Goal: Complete application form

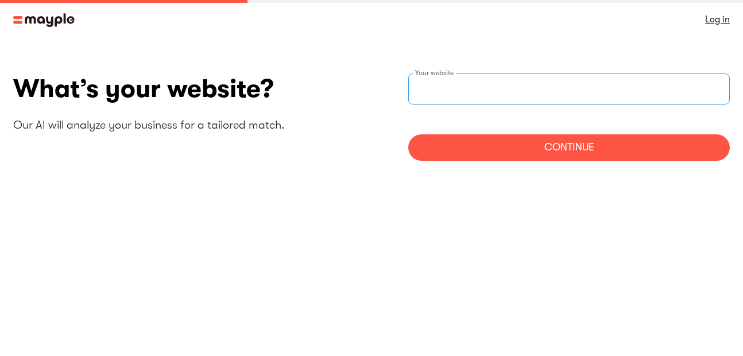
click at [442, 86] on div "Your website" at bounding box center [569, 89] width 322 height 31
paste input "[URL][DOMAIN_NAME]"
type input "[URL][DOMAIN_NAME]"
click at [515, 156] on div "Continue" at bounding box center [569, 147] width 322 height 26
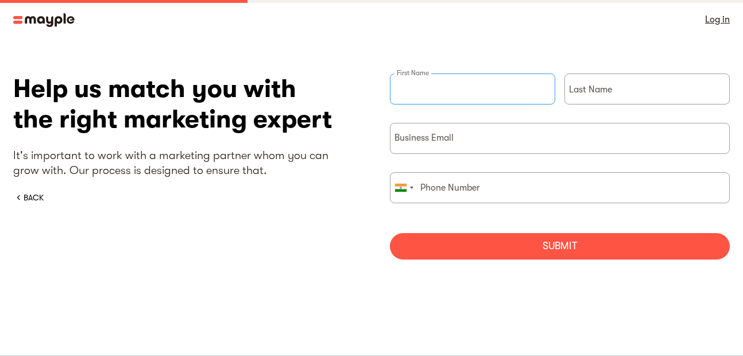
click at [465, 99] on input "briefForm" at bounding box center [472, 89] width 165 height 31
type input "Baytech"
type input "Recovery"
type input "08665754333"
drag, startPoint x: 496, startPoint y: 194, endPoint x: 404, endPoint y: 187, distance: 92.1
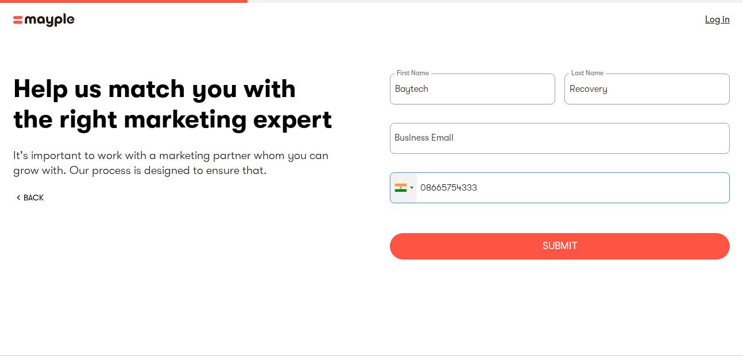
click at [404, 187] on div "United States +1 United Kingdom +44 Afghanistan (‫افغانستان‬‎) +93 Albania (Shq…" at bounding box center [560, 187] width 340 height 31
click at [404, 187] on div "briefForm" at bounding box center [400, 188] width 11 height 8
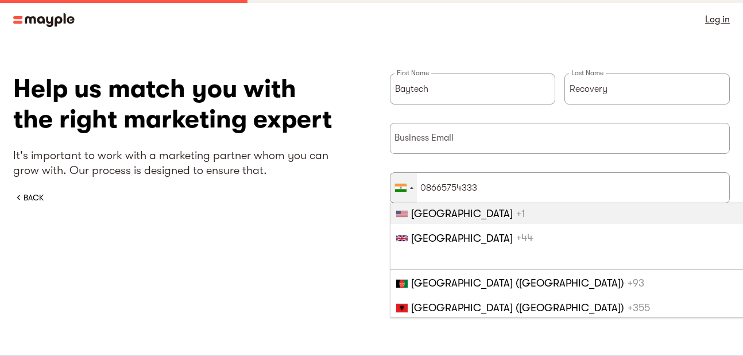
click at [488, 219] on li "United States +1" at bounding box center [604, 213] width 427 height 21
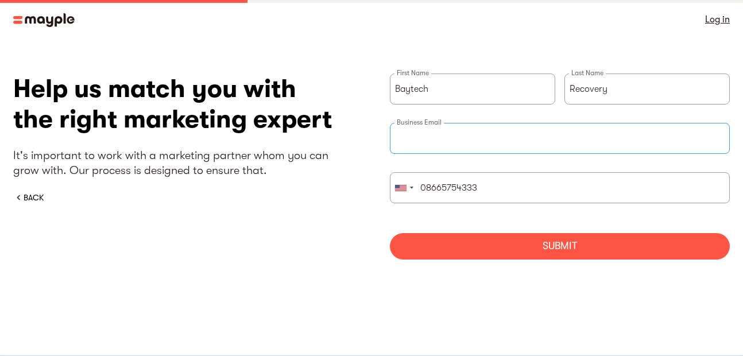
click at [465, 147] on input "briefForm" at bounding box center [560, 138] width 340 height 31
type input "[EMAIL_ADDRESS][DOMAIN_NAME]"
click at [528, 250] on div "Submit" at bounding box center [560, 246] width 340 height 26
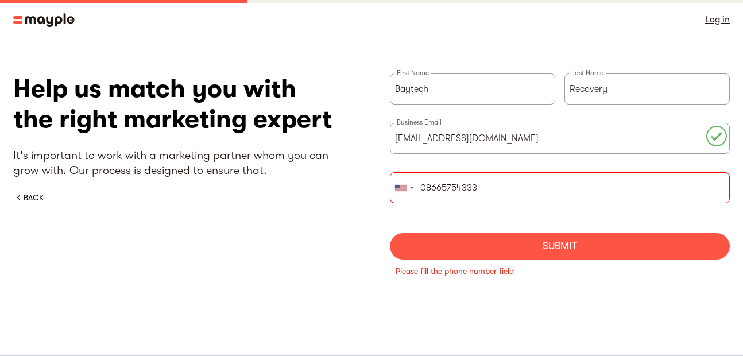
click at [428, 187] on input "08665754333" at bounding box center [560, 187] width 340 height 31
type input "8665754333"
click at [438, 252] on div "Submit" at bounding box center [560, 246] width 340 height 26
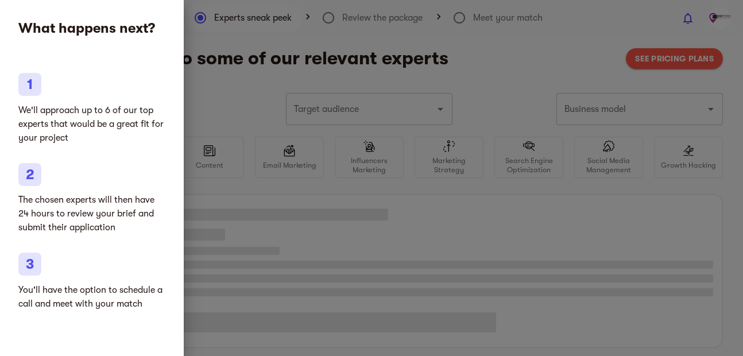
type input "SAAS"
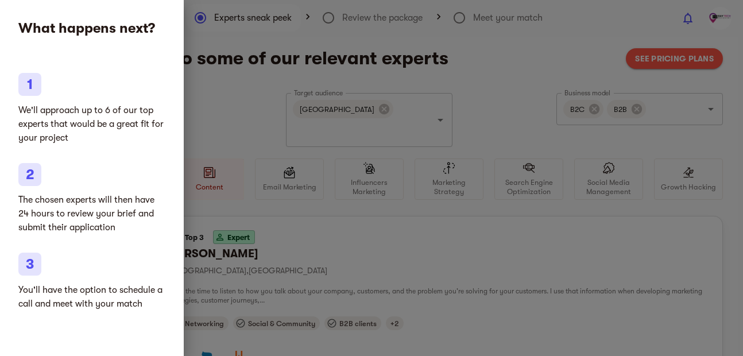
click at [242, 121] on div at bounding box center [371, 178] width 743 height 356
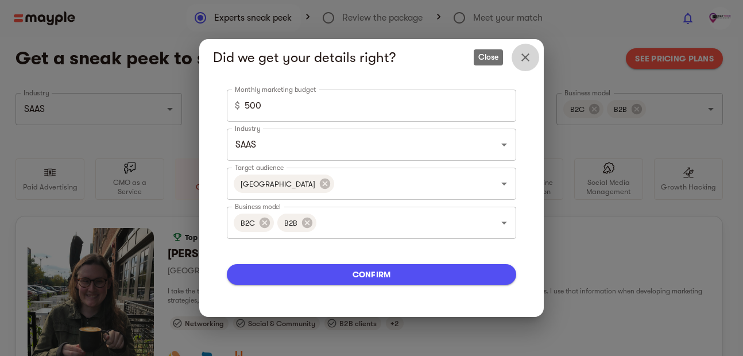
click at [528, 61] on icon "Close" at bounding box center [525, 57] width 8 height 8
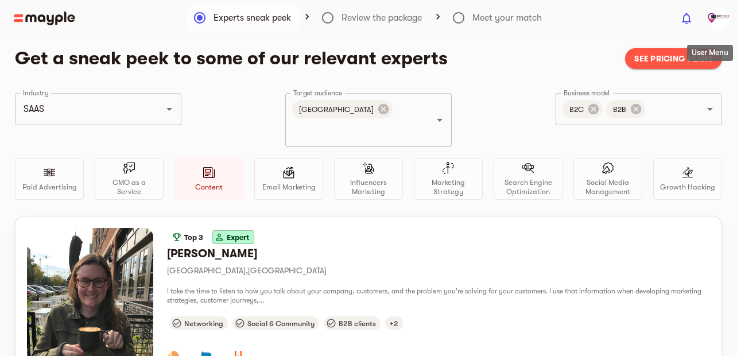
click at [716, 13] on img "button" at bounding box center [719, 18] width 23 height 23
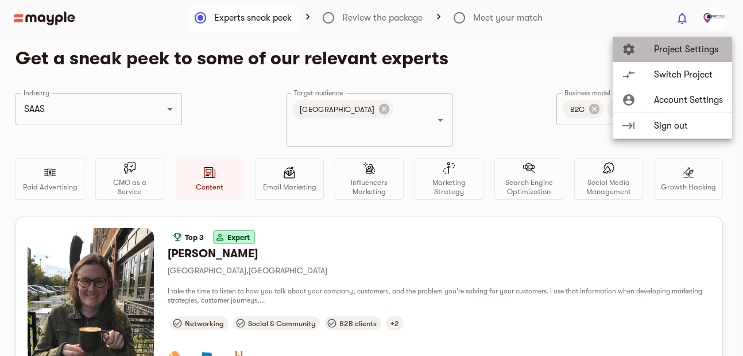
click at [679, 49] on span "Project Settings" at bounding box center [688, 50] width 69 height 14
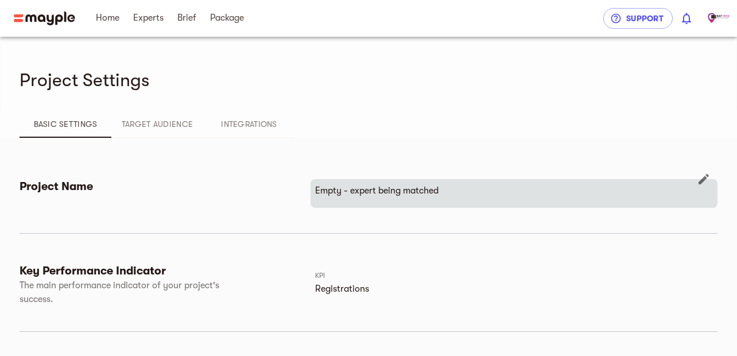
click at [436, 190] on p "Empty - expert being matched" at bounding box center [514, 191] width 398 height 14
click at [708, 176] on icon "button" at bounding box center [704, 179] width 10 height 10
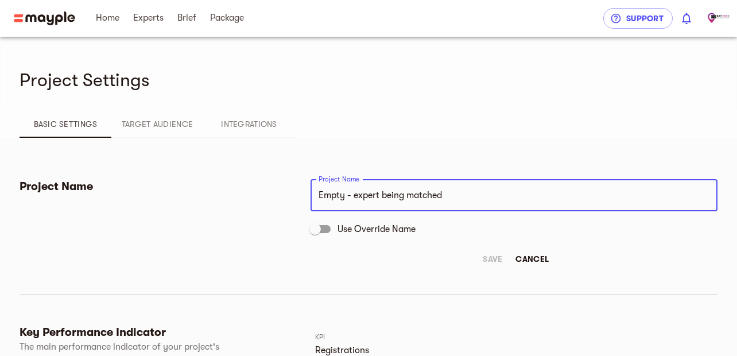
click at [430, 194] on input "Empty - expert being matched" at bounding box center [514, 195] width 407 height 32
paste input "Baytech Recovery"
type input "Baytech Recovery"
click at [342, 248] on div "Project Name Baytech Recovery Project Name Use Override Name Save Cancel" at bounding box center [514, 224] width 407 height 90
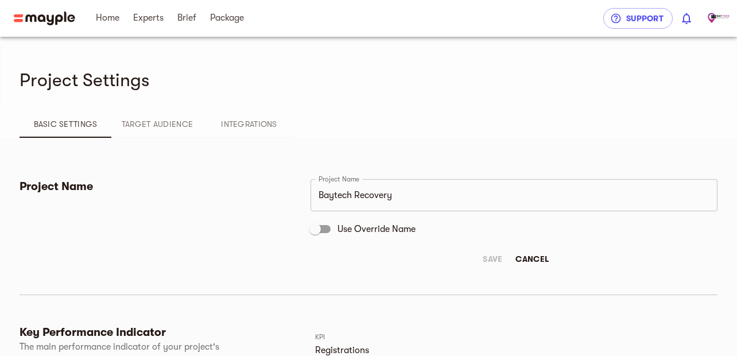
click at [322, 237] on input "Use Override Name" at bounding box center [315, 229] width 65 height 22
checkbox input "true"
click at [485, 256] on span "Save" at bounding box center [493, 259] width 28 height 14
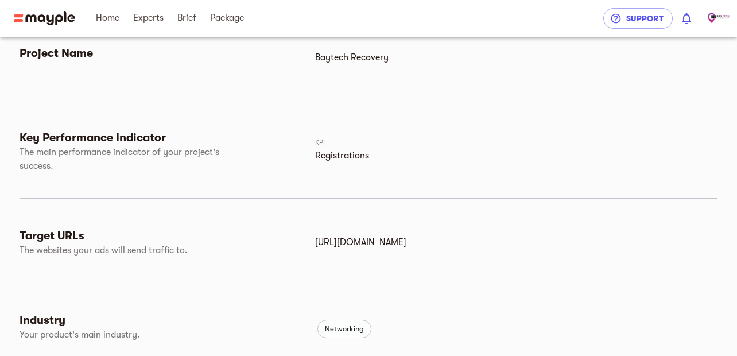
scroll to position [207, 0]
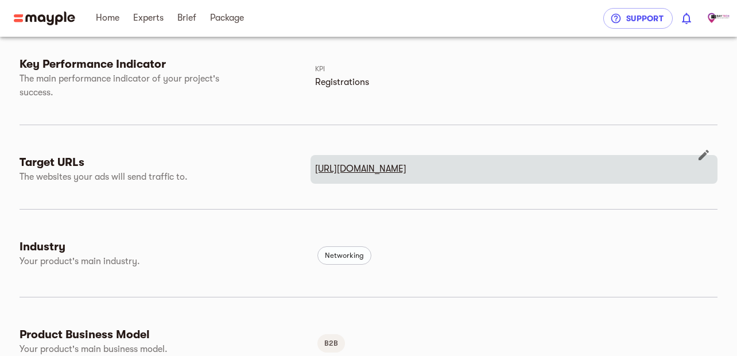
click at [708, 154] on icon "button" at bounding box center [704, 155] width 14 height 14
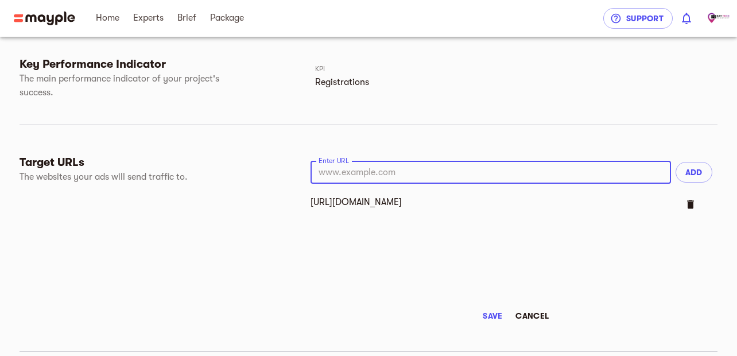
click at [504, 172] on input "text" at bounding box center [491, 172] width 361 height 23
paste input "https://baytechrecovery.com"
type input "[URL][DOMAIN_NAME]"
click at [692, 172] on span "ADD" at bounding box center [694, 172] width 18 height 14
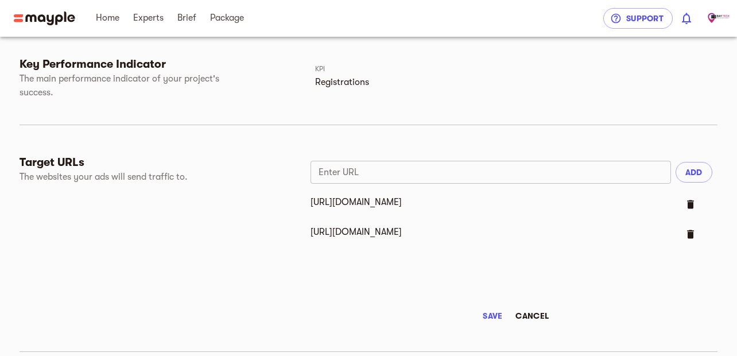
click at [694, 202] on span "delete" at bounding box center [690, 204] width 11 height 11
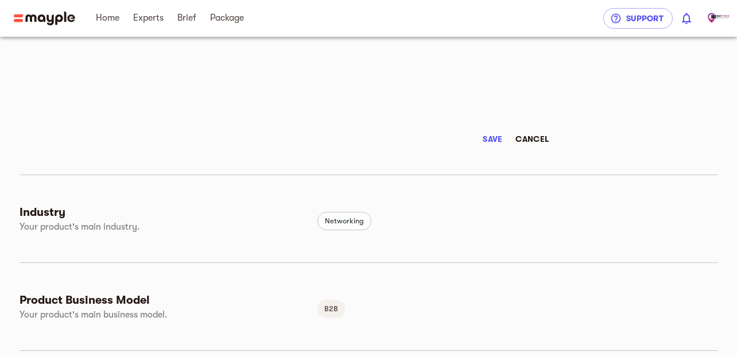
scroll to position [213, 0]
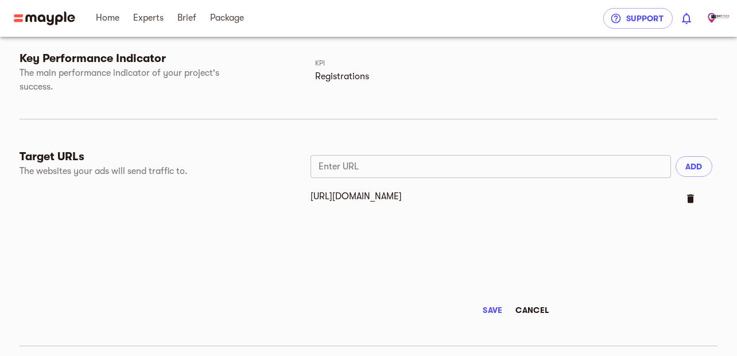
click at [492, 310] on span "Save" at bounding box center [493, 310] width 28 height 14
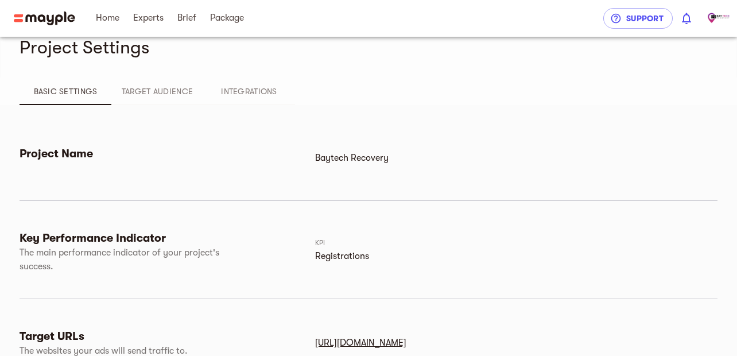
scroll to position [0, 0]
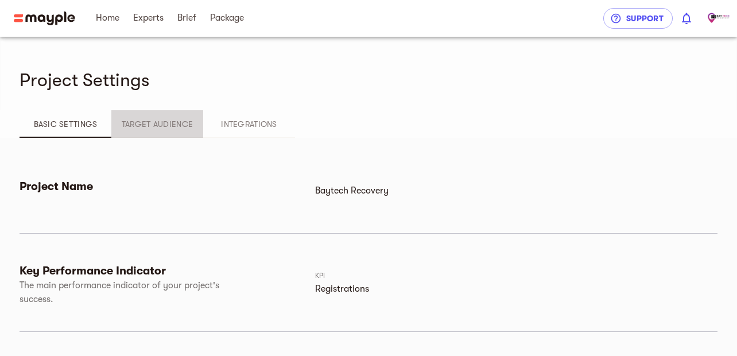
click at [159, 121] on span "Target Audience" at bounding box center [157, 124] width 78 height 14
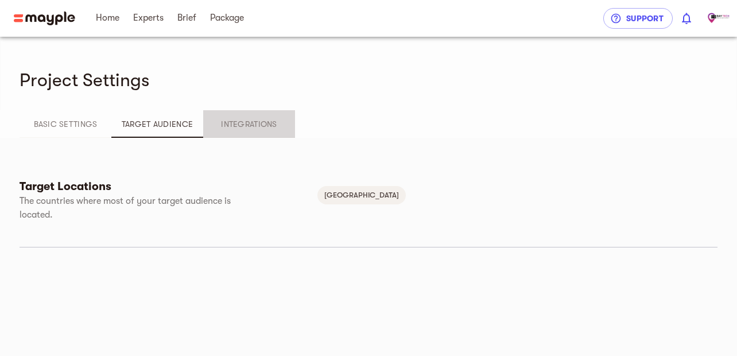
click at [221, 125] on span "Integrations" at bounding box center [249, 124] width 78 height 14
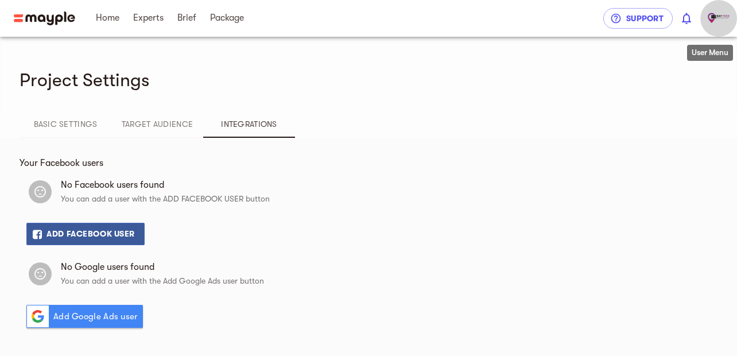
click at [722, 17] on img "button" at bounding box center [719, 18] width 23 height 23
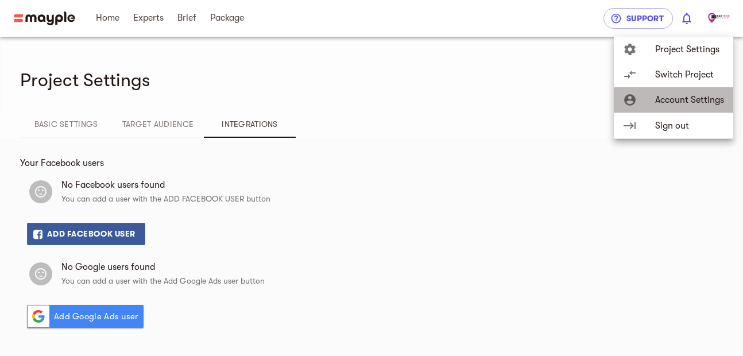
click at [682, 99] on span "Account Settings" at bounding box center [689, 100] width 69 height 14
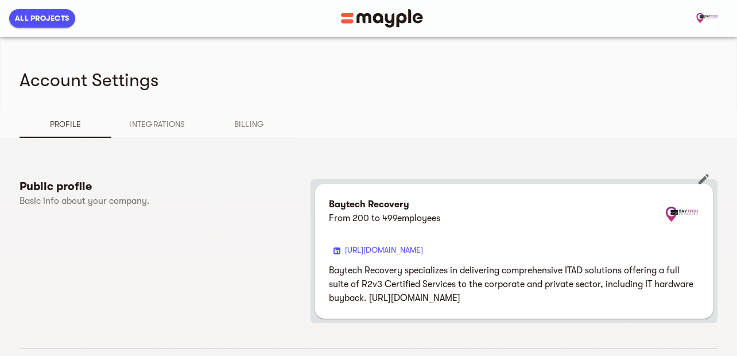
click at [368, 211] on p "From 200 to 499 employees" at bounding box center [384, 218] width 111 height 14
click at [687, 218] on img at bounding box center [682, 215] width 34 height 34
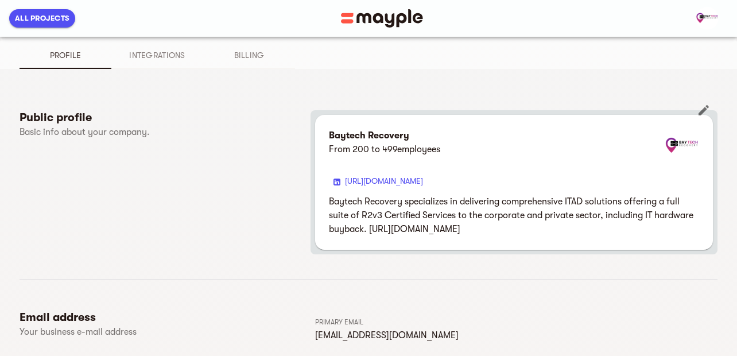
click at [702, 113] on icon "button" at bounding box center [704, 110] width 10 height 10
select select "FROM_200_TO_499"
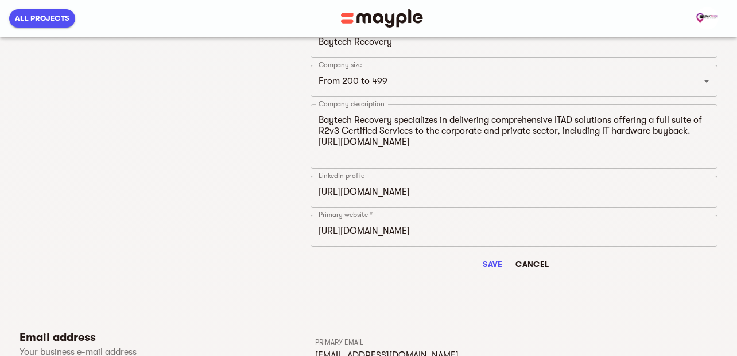
scroll to position [345, 0]
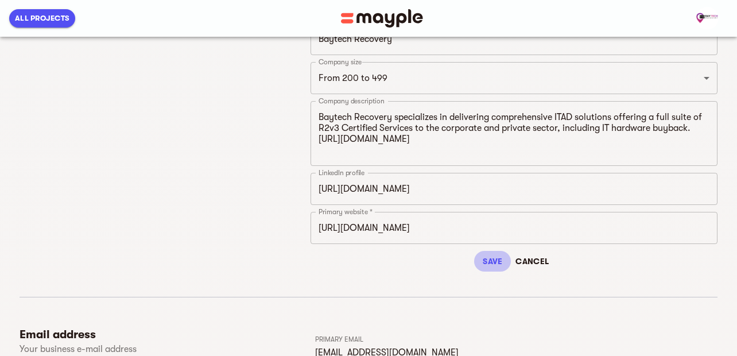
click at [494, 262] on span "Save" at bounding box center [493, 261] width 28 height 14
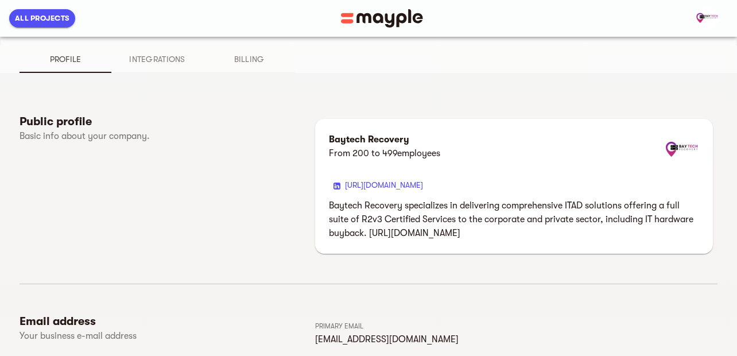
scroll to position [0, 0]
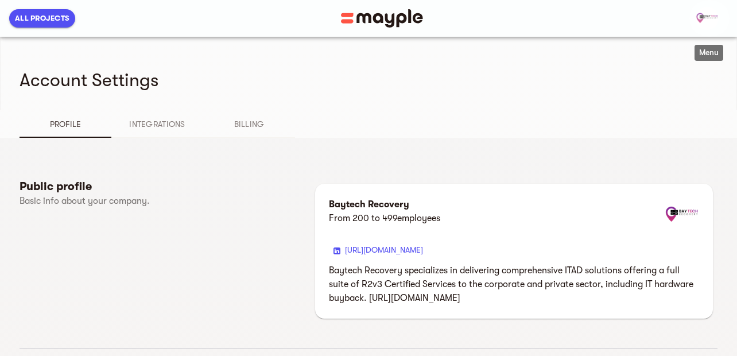
click at [696, 13] on span "button" at bounding box center [710, 18] width 28 height 23
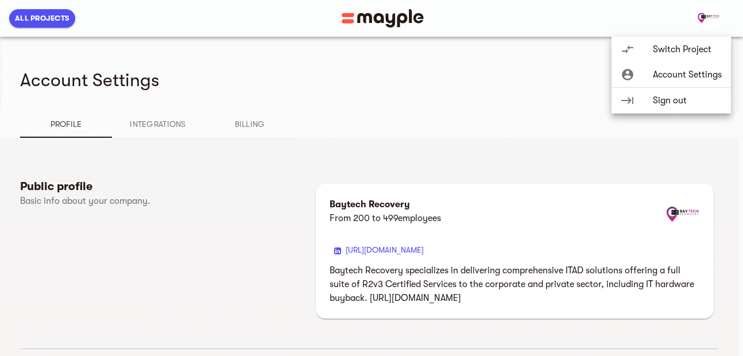
click at [353, 17] on div at bounding box center [371, 178] width 743 height 356
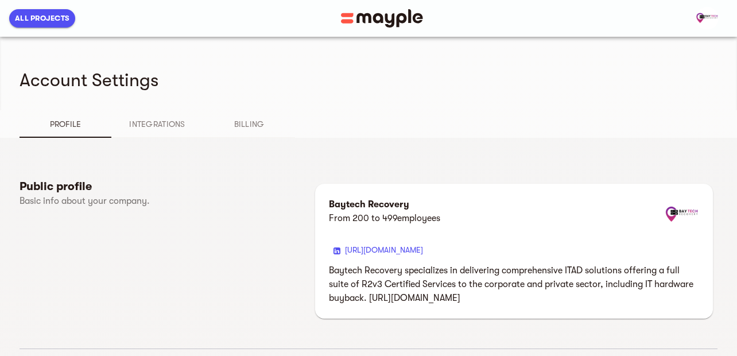
click at [383, 17] on img at bounding box center [382, 18] width 82 height 18
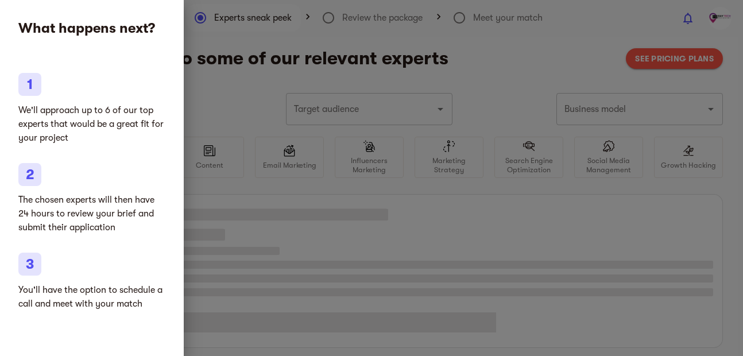
type input "Networking"
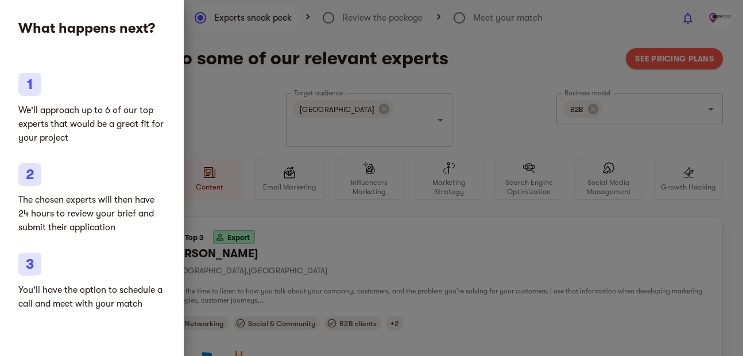
click at [216, 61] on div at bounding box center [371, 178] width 743 height 356
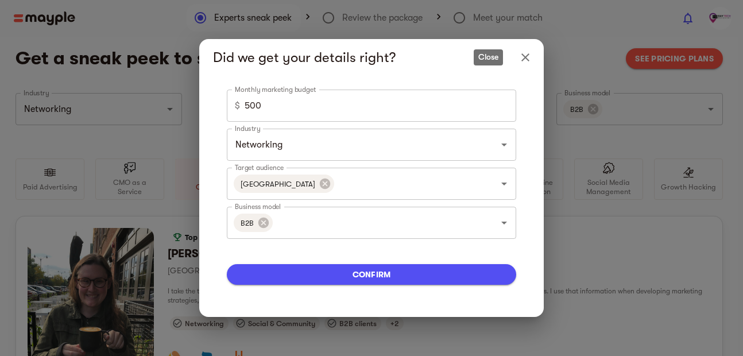
click at [526, 57] on icon "Close" at bounding box center [525, 57] width 8 height 8
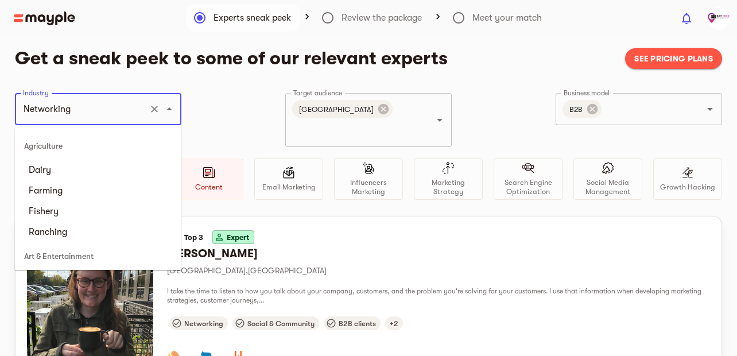
click at [84, 103] on input "Networking" at bounding box center [82, 109] width 124 height 22
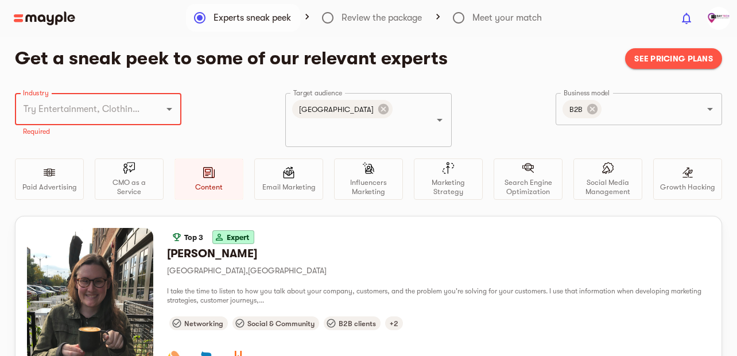
paste input "Baytech Recovery"
type input "Baytech Recovery"
click at [199, 121] on div "Industry Industry Required Target audience United States Target audience Busine…" at bounding box center [369, 154] width 708 height 123
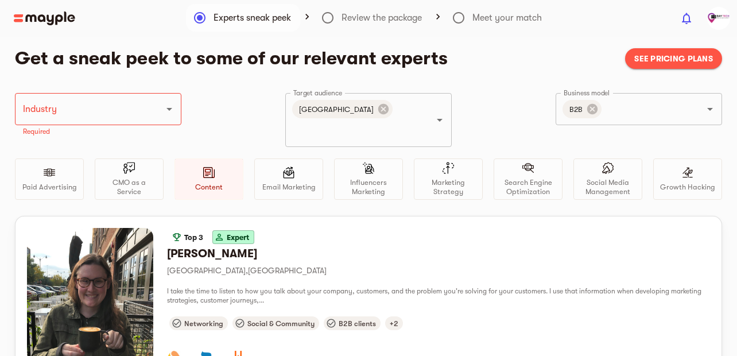
click at [61, 20] on img at bounding box center [44, 18] width 61 height 14
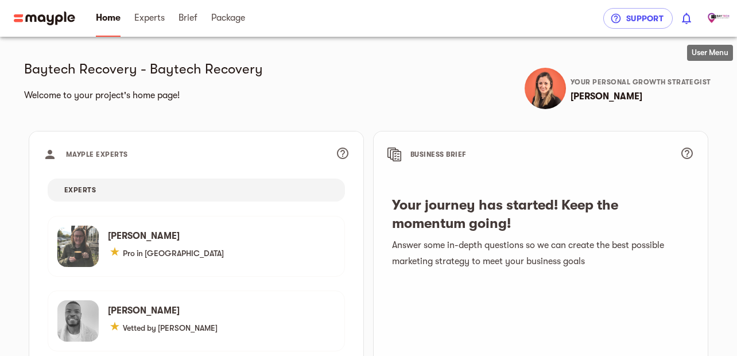
click at [712, 21] on img "button" at bounding box center [719, 18] width 23 height 23
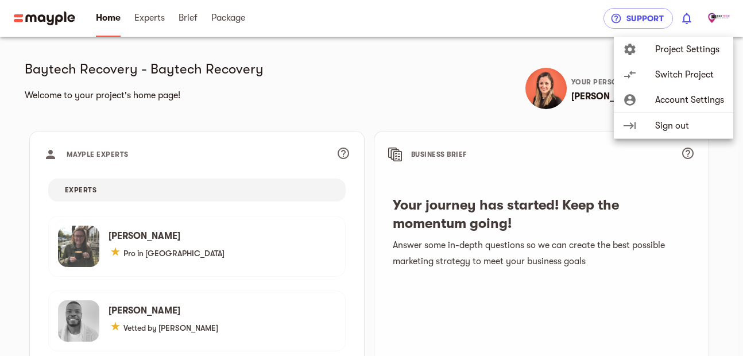
click at [268, 67] on div at bounding box center [371, 178] width 743 height 356
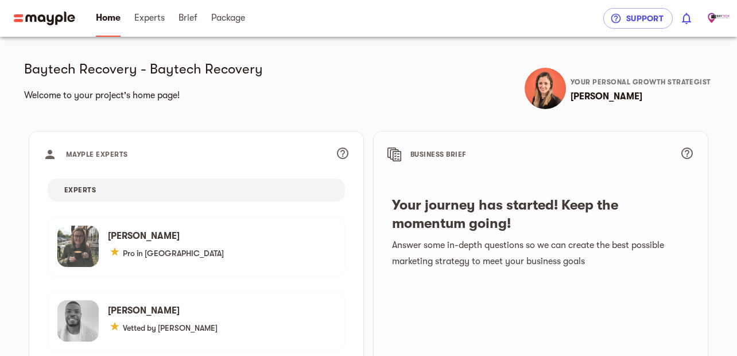
click at [37, 25] on img at bounding box center [44, 18] width 61 height 14
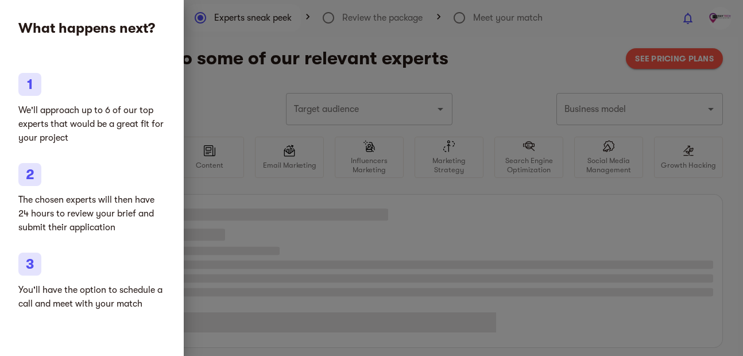
click at [234, 109] on div at bounding box center [371, 178] width 743 height 356
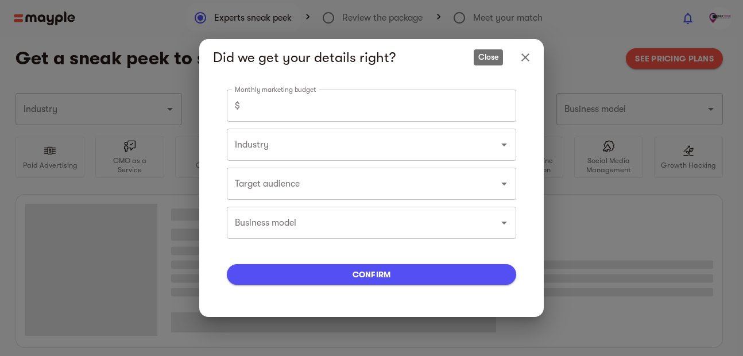
type input "Networking"
type input "500"
type input "Networking"
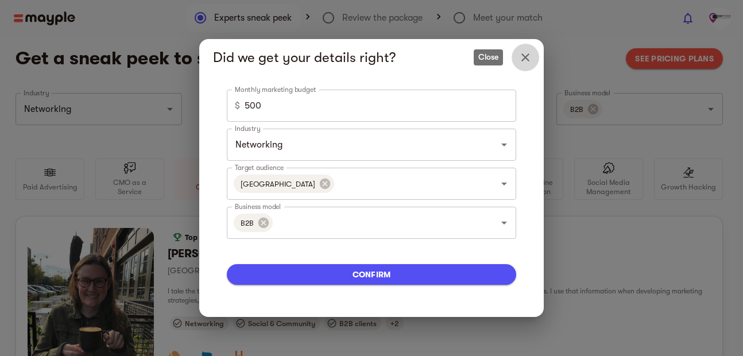
click at [519, 61] on icon "Close" at bounding box center [526, 58] width 14 height 14
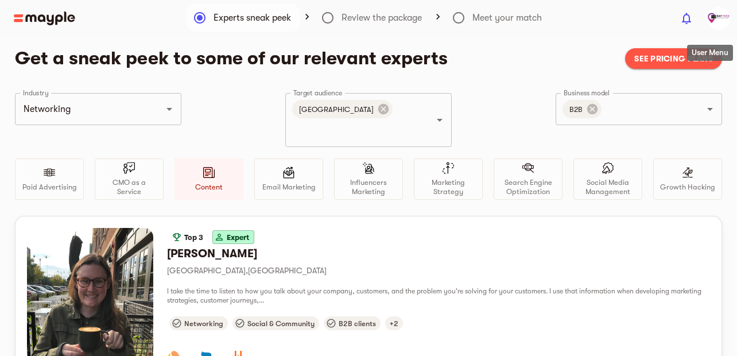
click at [704, 22] on button "button" at bounding box center [719, 18] width 37 height 37
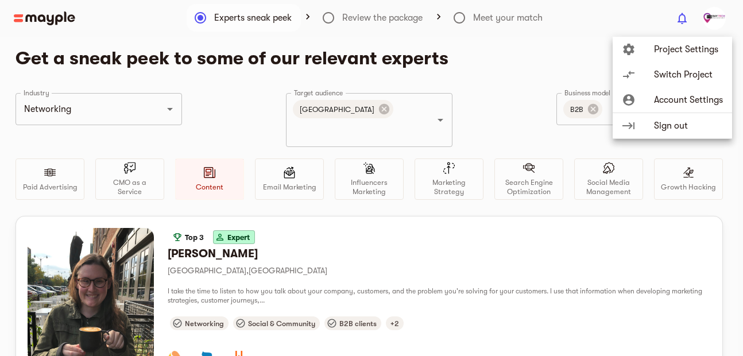
click at [680, 50] on span "Project Settings" at bounding box center [688, 50] width 69 height 14
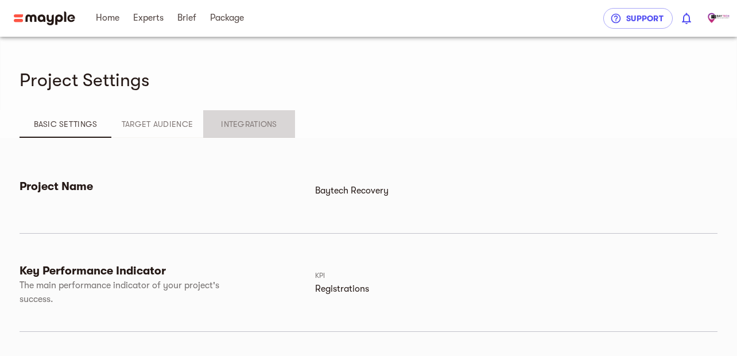
click at [244, 118] on span "Integrations" at bounding box center [249, 124] width 78 height 14
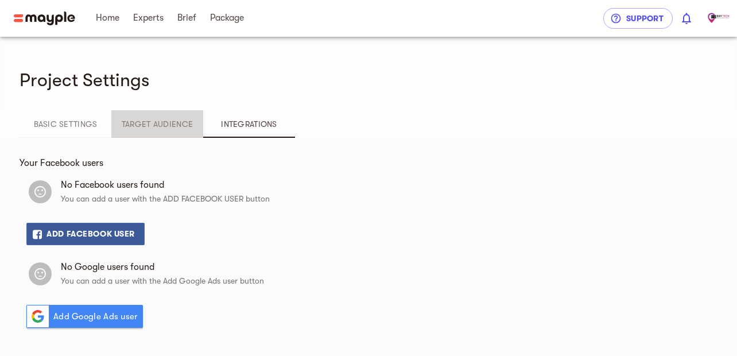
click at [161, 121] on span "Target Audience" at bounding box center [157, 124] width 78 height 14
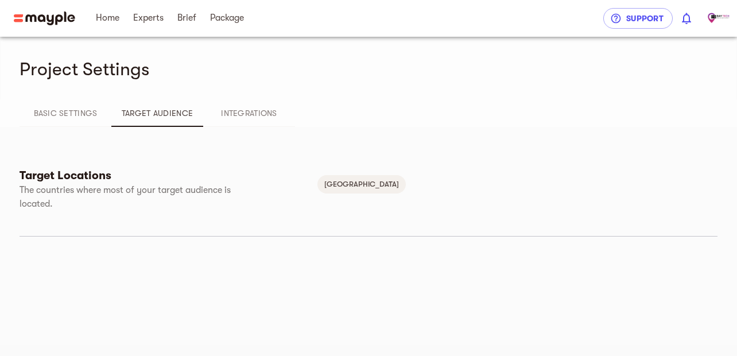
scroll to position [14, 0]
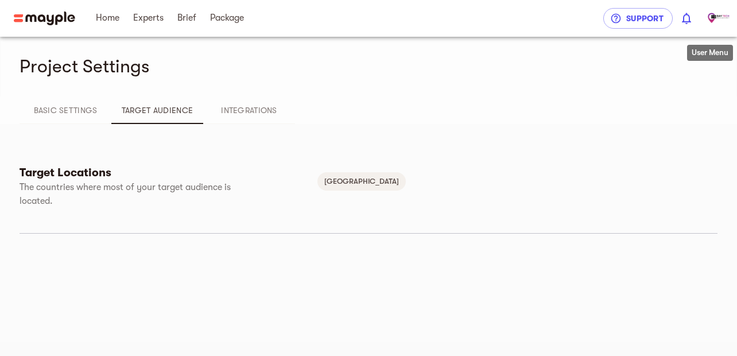
click at [729, 25] on span "button" at bounding box center [719, 18] width 23 height 23
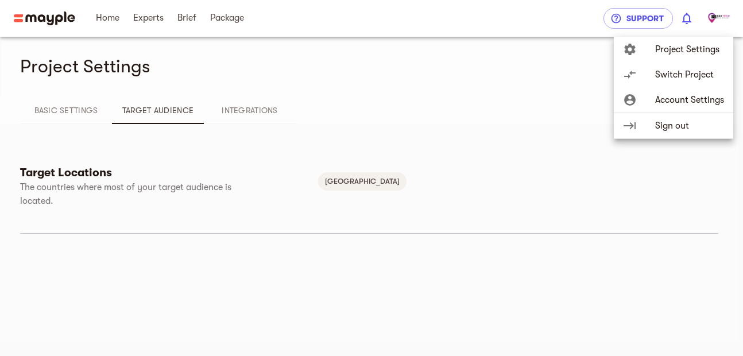
click at [679, 97] on span "Account Settings" at bounding box center [689, 100] width 69 height 14
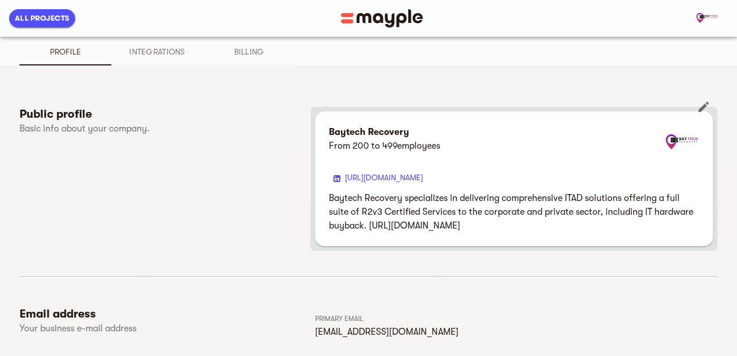
scroll to position [47, 0]
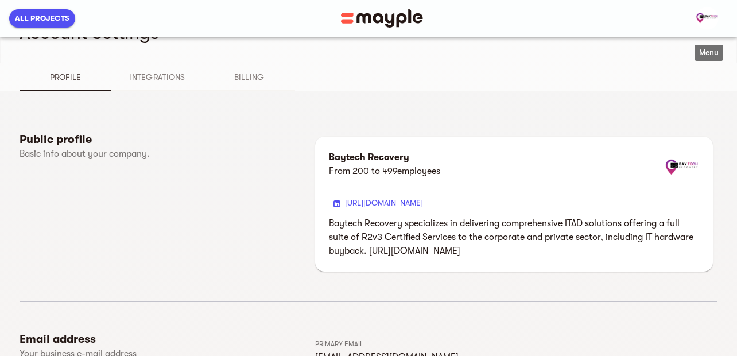
click at [703, 13] on img "button" at bounding box center [707, 18] width 23 height 23
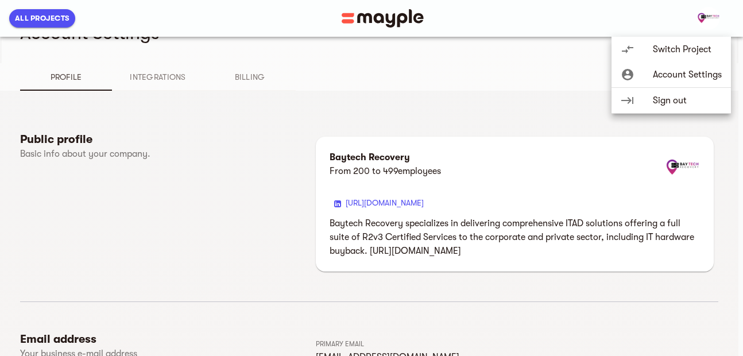
click at [698, 83] on li "account_circle Account Settings" at bounding box center [671, 75] width 119 height 26
click at [704, 76] on span "Account Settings" at bounding box center [687, 75] width 69 height 14
click at [456, 283] on div at bounding box center [371, 178] width 743 height 356
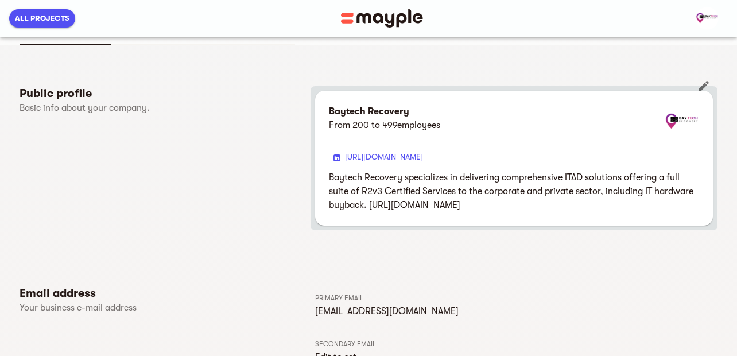
scroll to position [69, 0]
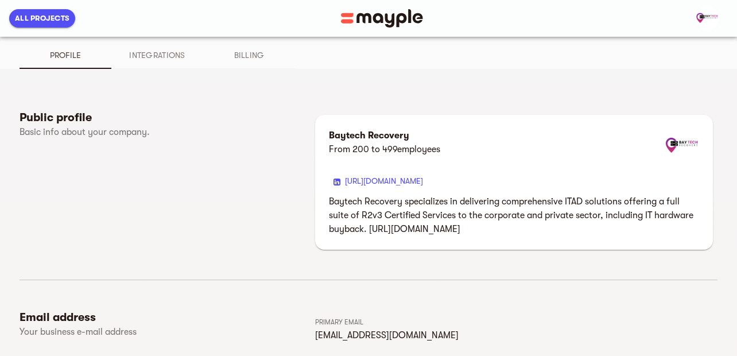
click at [63, 23] on span "All Projects" at bounding box center [42, 18] width 55 height 14
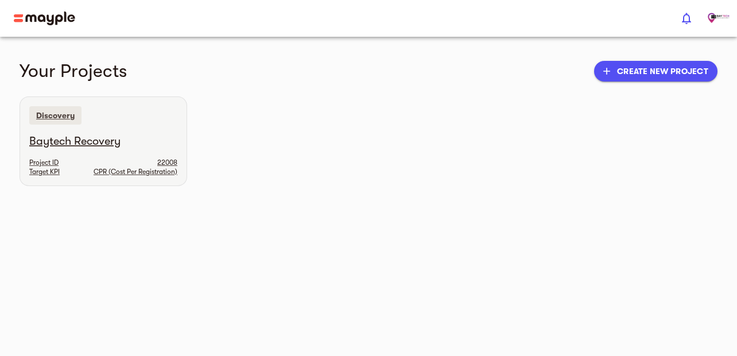
click at [80, 138] on h6 "Baytech Recovery" at bounding box center [103, 141] width 148 height 15
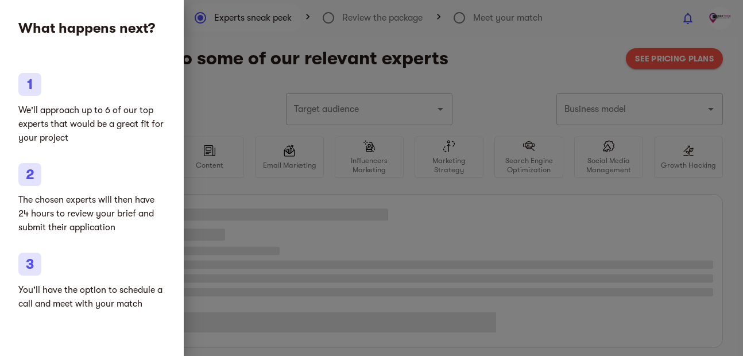
type input "Networking"
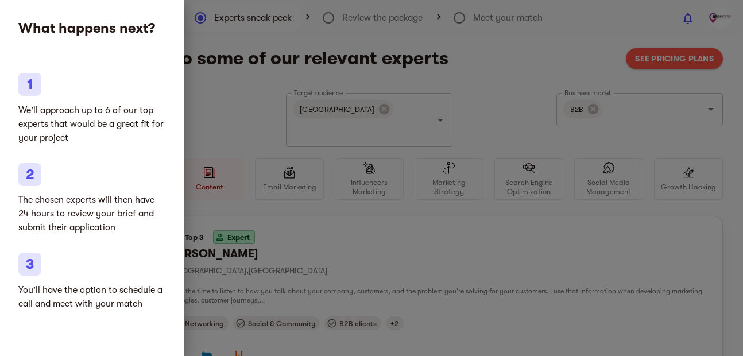
click at [442, 202] on div at bounding box center [371, 178] width 743 height 356
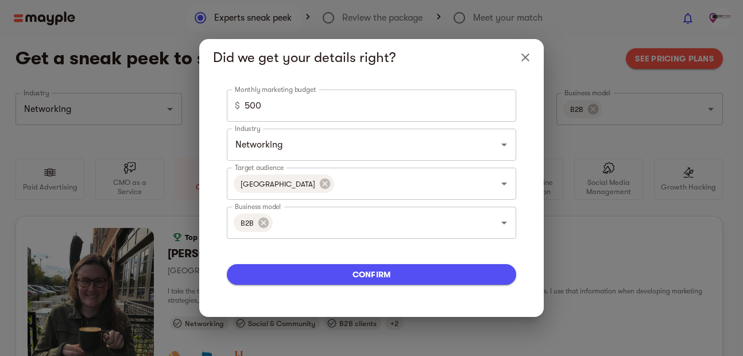
click at [522, 58] on icon "Close" at bounding box center [526, 58] width 14 height 14
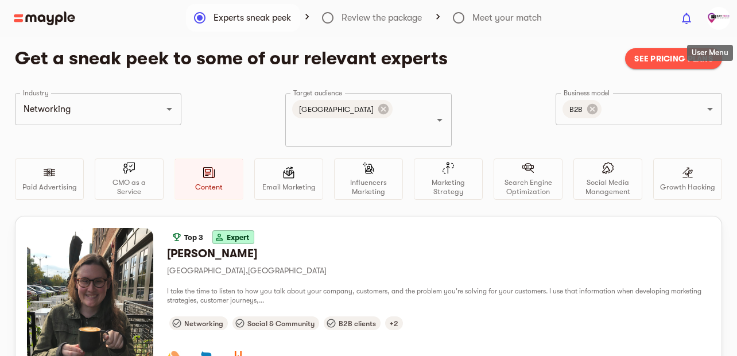
click at [730, 21] on img "button" at bounding box center [719, 18] width 23 height 23
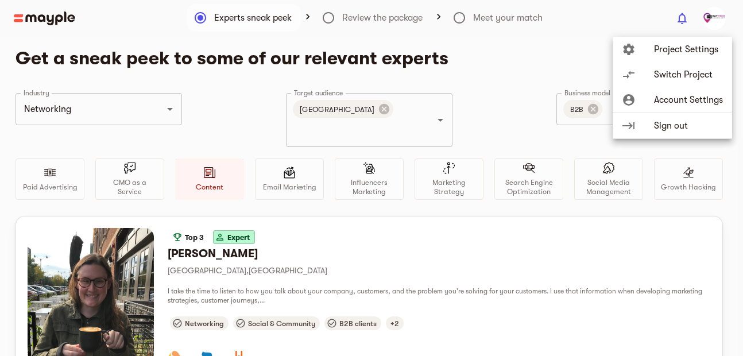
click at [678, 101] on span "Account Settings" at bounding box center [688, 100] width 69 height 14
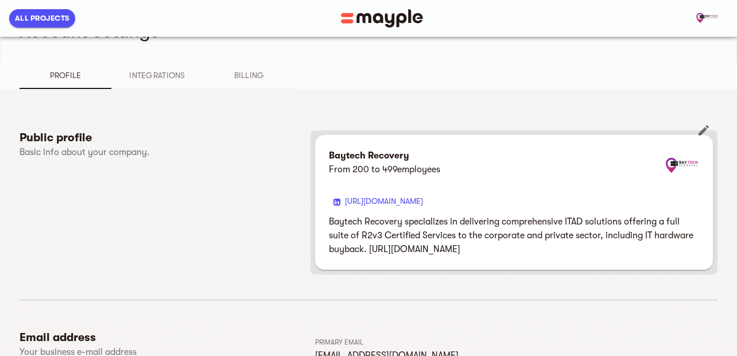
scroll to position [69, 0]
